Goal: Navigation & Orientation: Find specific page/section

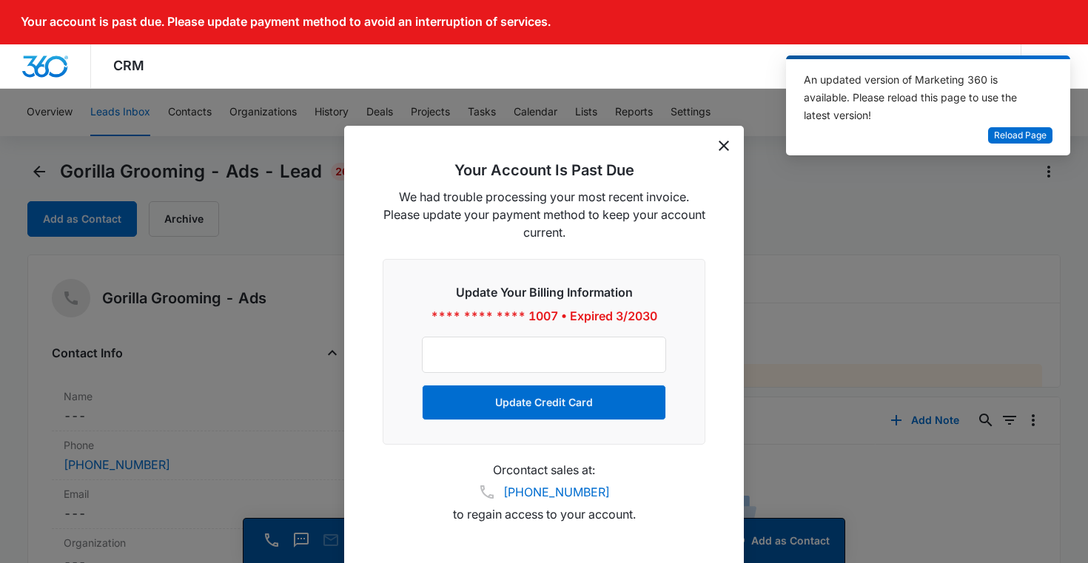
click at [725, 144] on icon "dismiss this dialog" at bounding box center [724, 146] width 10 height 10
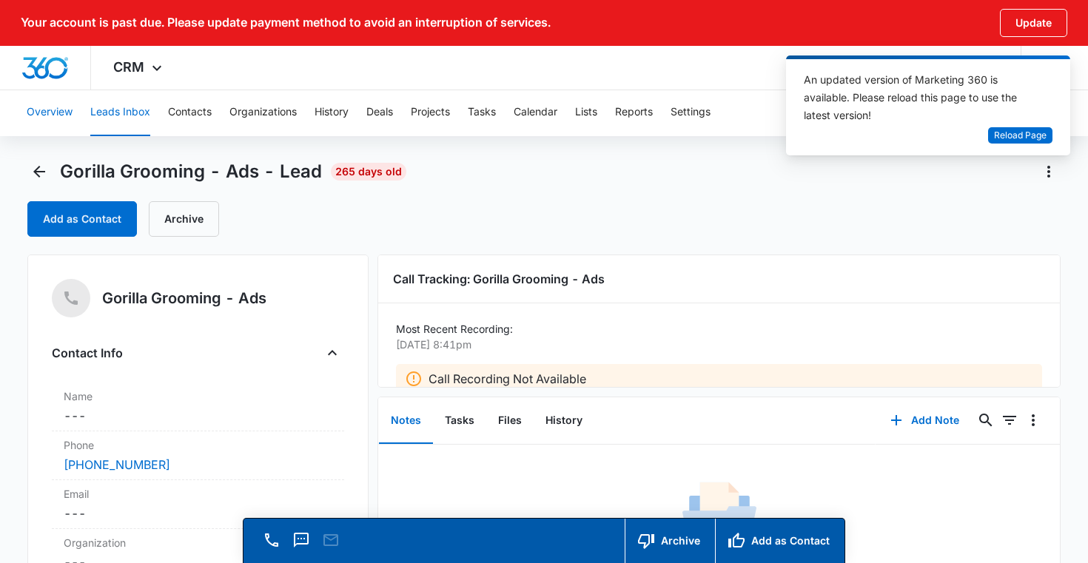
click at [50, 115] on button "Overview" at bounding box center [50, 112] width 46 height 47
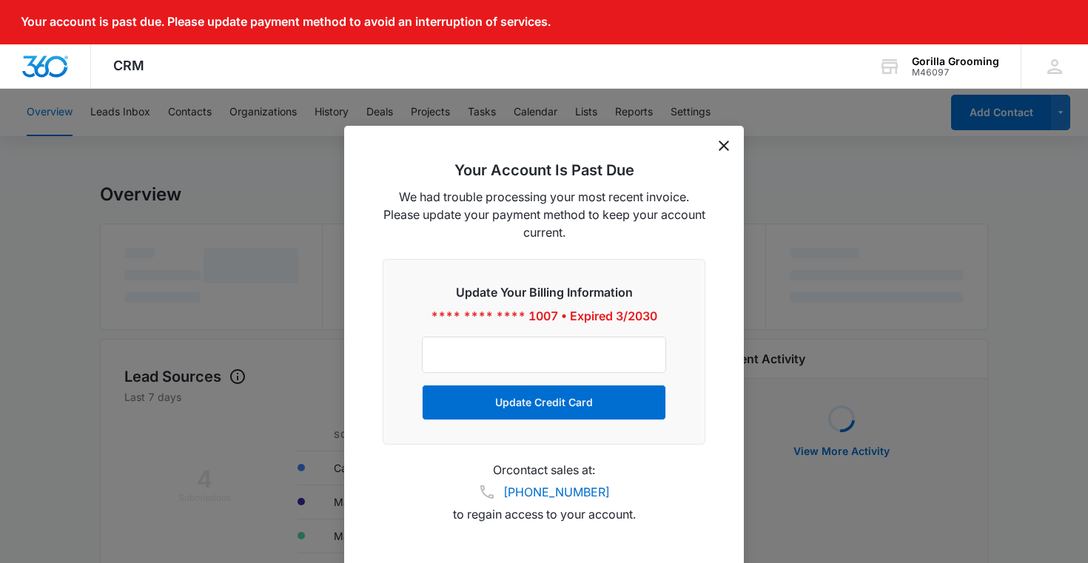
click at [718, 146] on div "Your Account Is Past Due We had trouble processing your most recent invoice. Pl…" at bounding box center [544, 347] width 400 height 443
click at [731, 145] on div "Your Account Is Past Due We had trouble processing your most recent invoice. Pl…" at bounding box center [544, 347] width 400 height 443
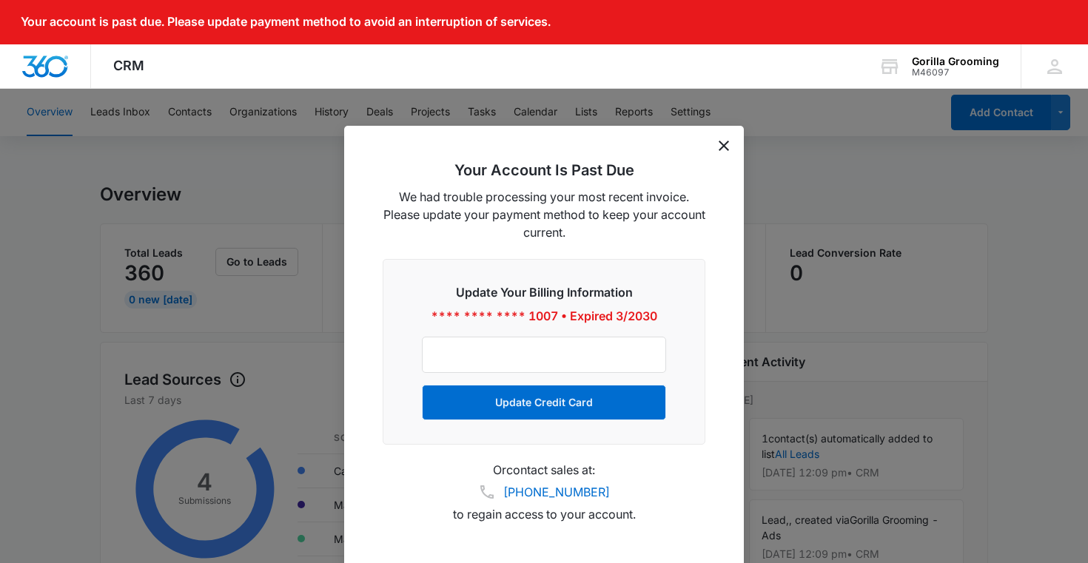
click at [725, 144] on icon "dismiss this dialog" at bounding box center [724, 146] width 10 height 10
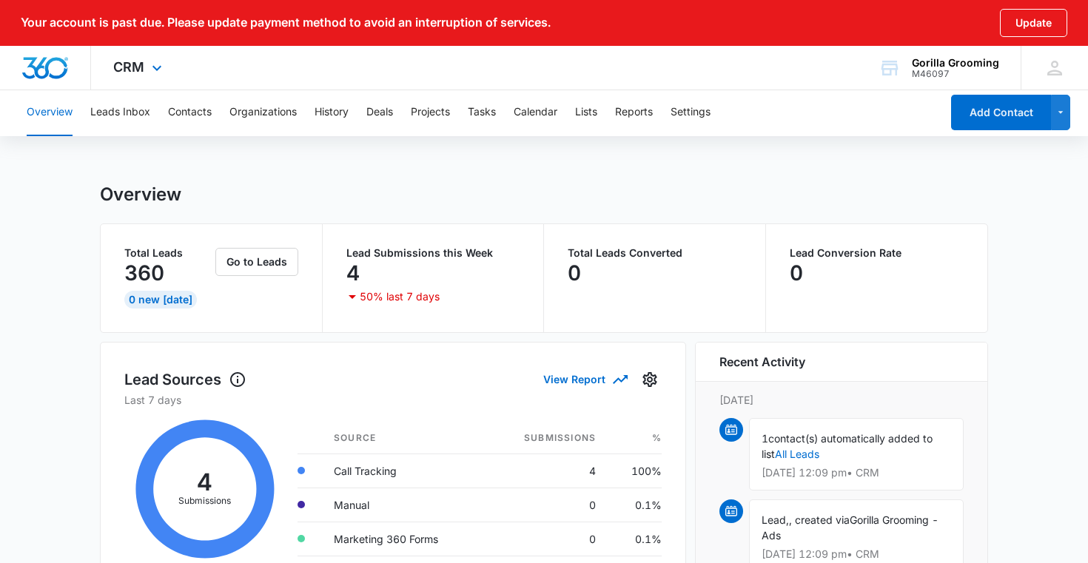
click at [135, 78] on div "CRM Apps Reputation Websites Forms CRM Email Social Shop Payments POS Content A…" at bounding box center [139, 68] width 97 height 44
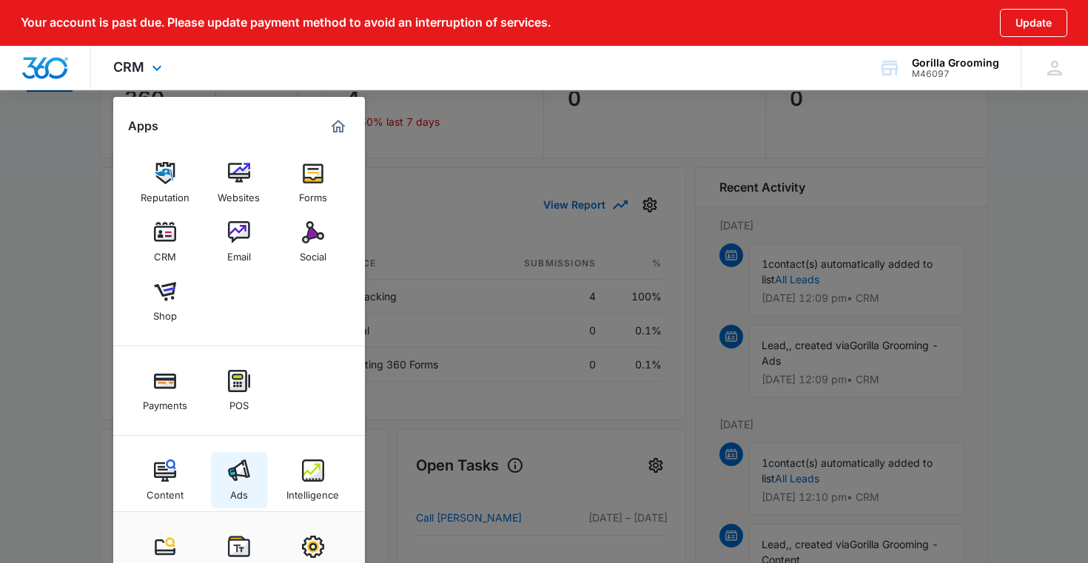
scroll to position [1, 0]
click at [241, 462] on img at bounding box center [239, 470] width 22 height 22
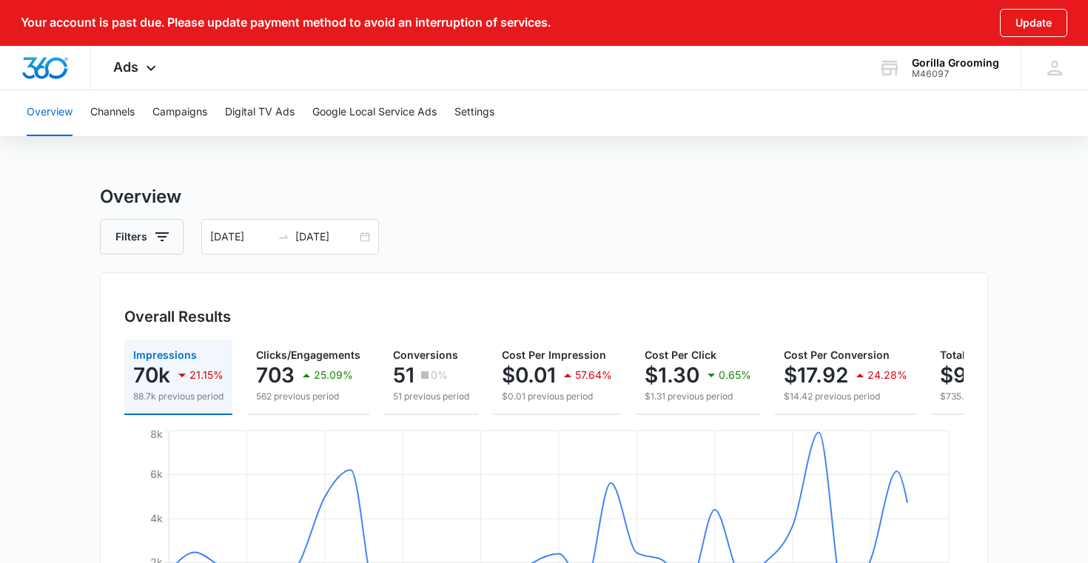
scroll to position [1, 0]
click at [374, 111] on button "Google Local Service Ads" at bounding box center [374, 111] width 124 height 47
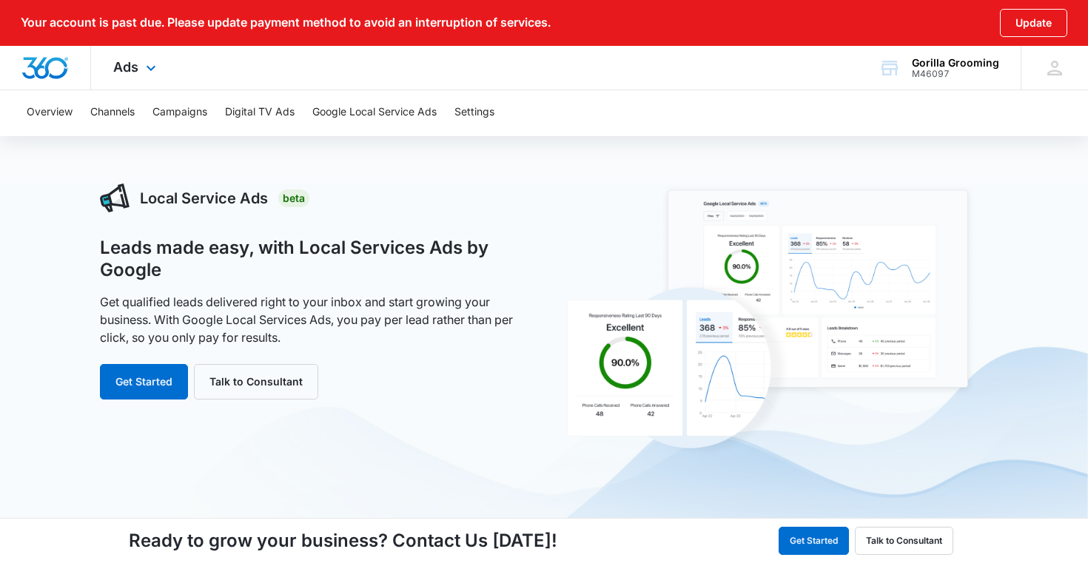
click at [138, 59] on div "Ads Apps Reputation Websites Forms CRM Email Social Shop Payments POS Content A…" at bounding box center [136, 68] width 91 height 44
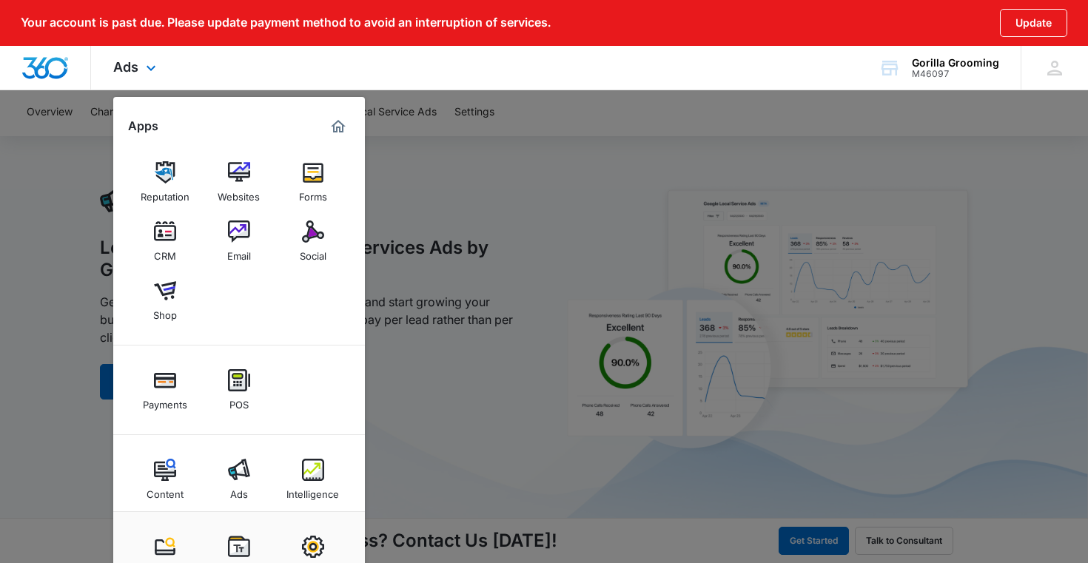
click at [138, 60] on div "Ads Apps Reputation Websites Forms CRM Email Social Shop Payments POS Content A…" at bounding box center [136, 68] width 91 height 44
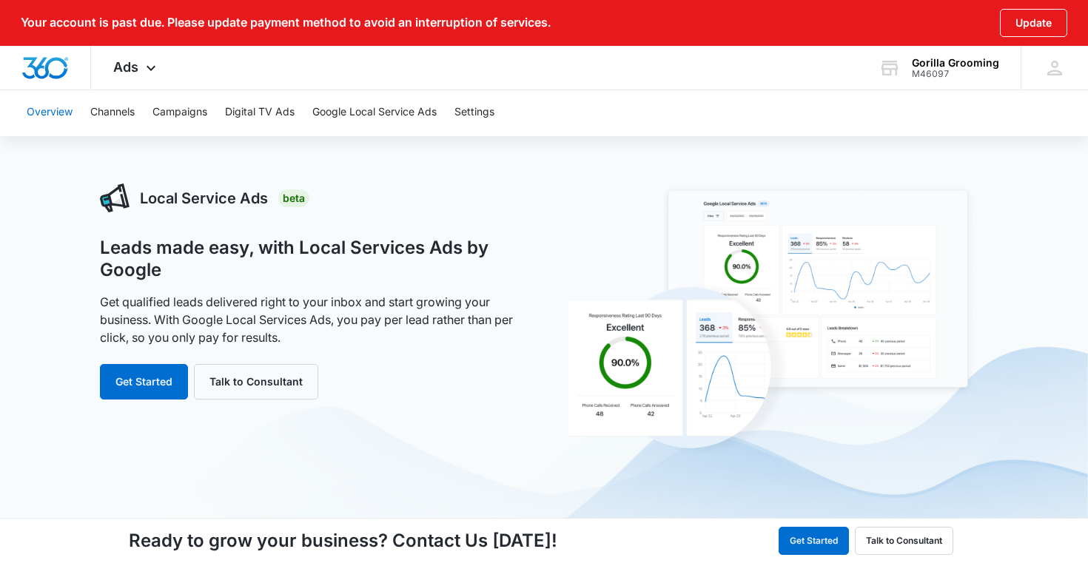
click at [58, 113] on button "Overview" at bounding box center [50, 112] width 46 height 47
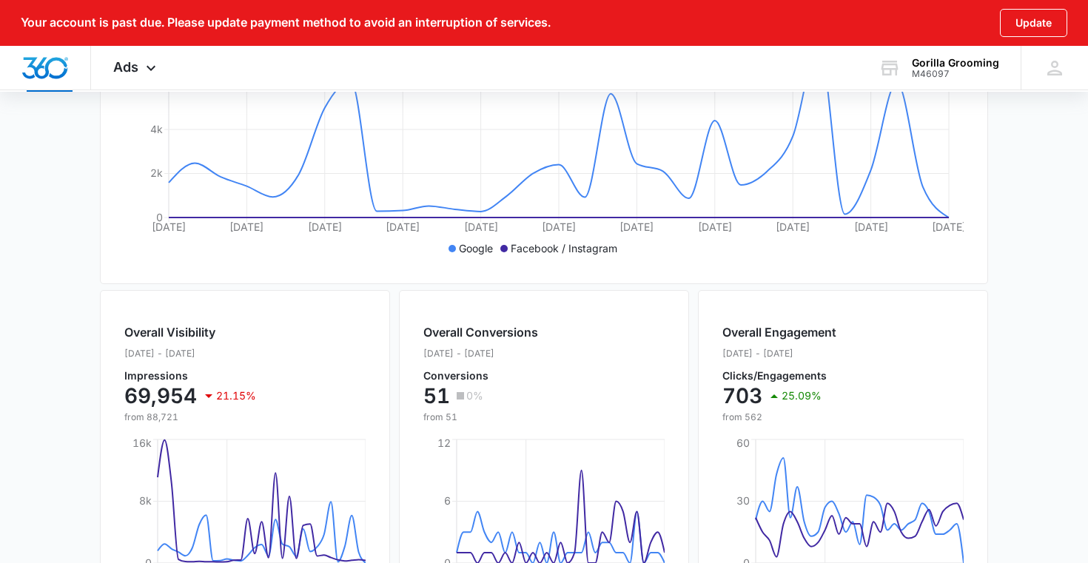
scroll to position [209, 0]
